Goal: Task Accomplishment & Management: Use online tool/utility

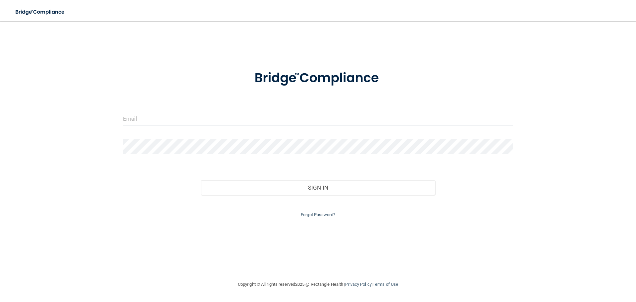
click at [242, 121] on input "email" at bounding box center [318, 118] width 390 height 15
type input "[DOMAIN_NAME][EMAIL_ADDRESS][DOMAIN_NAME]"
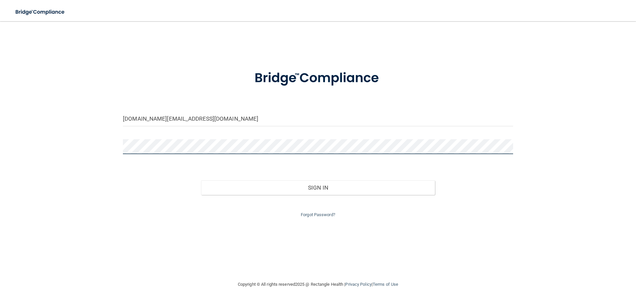
click at [201, 180] on button "Sign In" at bounding box center [318, 187] width 234 height 15
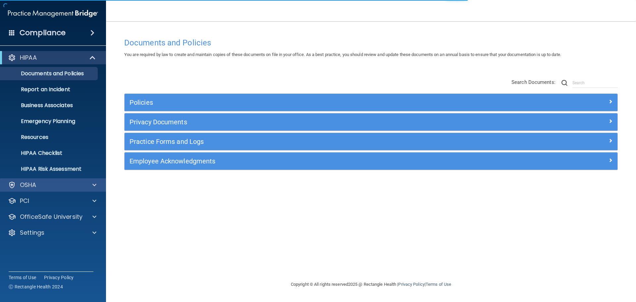
click at [97, 179] on div "OSHA" at bounding box center [53, 184] width 106 height 13
click at [47, 188] on div "OSHA" at bounding box center [44, 185] width 82 height 8
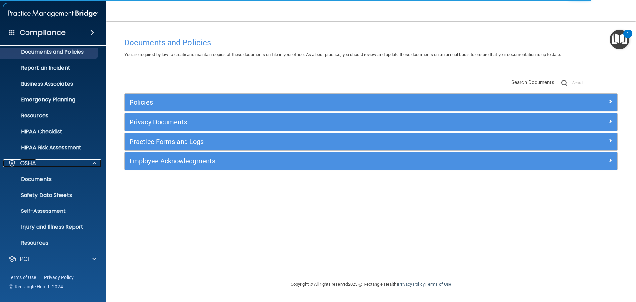
scroll to position [33, 0]
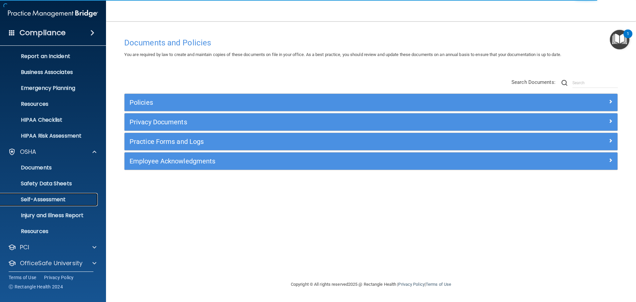
click at [49, 198] on p "Self-Assessment" at bounding box center [49, 199] width 90 height 7
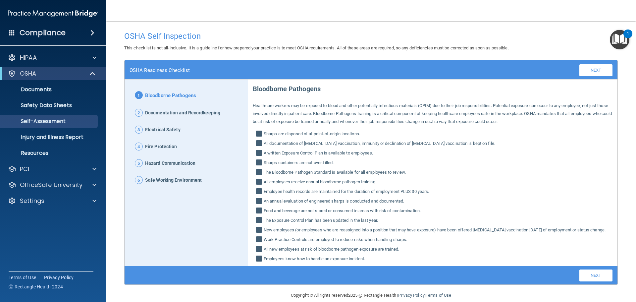
click at [138, 113] on span "2" at bounding box center [139, 113] width 8 height 8
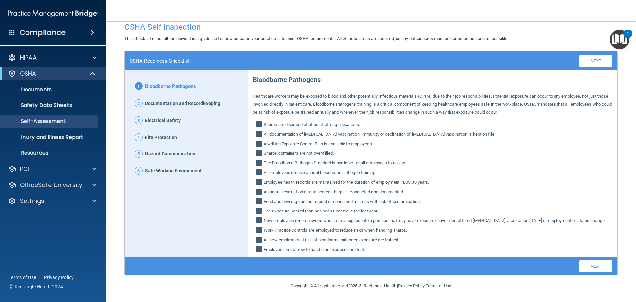
scroll to position [17, 0]
click at [138, 99] on span "2" at bounding box center [139, 103] width 8 height 8
click at [160, 99] on span "Documentation and Recordkeeping" at bounding box center [182, 103] width 75 height 9
click at [139, 99] on span "2" at bounding box center [139, 103] width 8 height 8
click at [582, 268] on link "Next" at bounding box center [595, 266] width 33 height 12
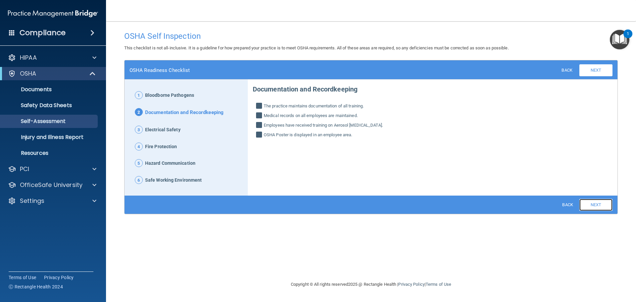
scroll to position [0, 0]
click at [586, 207] on link "Next" at bounding box center [595, 205] width 33 height 12
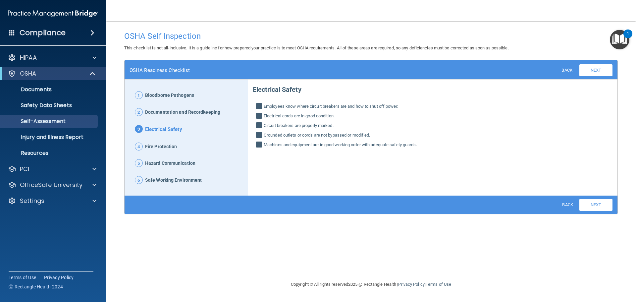
drag, startPoint x: 426, startPoint y: 155, endPoint x: 373, endPoint y: 158, distance: 53.0
click at [373, 158] on div "1 Bloodborne Pathogens 2 Documentation and Recordkeeping 3 Electrical Safety 4 …" at bounding box center [371, 137] width 493 height 116
click at [45, 92] on p "Documents" at bounding box center [49, 89] width 90 height 7
